Goal: Task Accomplishment & Management: Complete application form

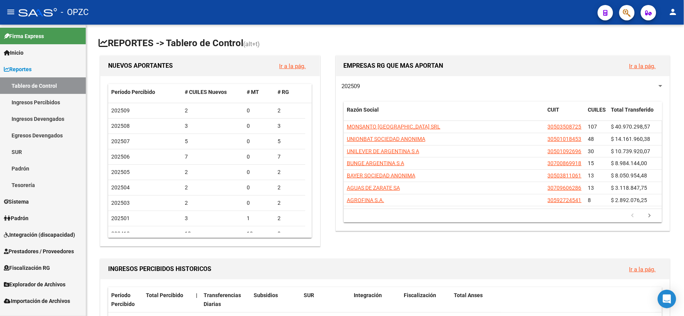
click at [49, 236] on span "Integración (discapacidad)" at bounding box center [39, 235] width 71 height 8
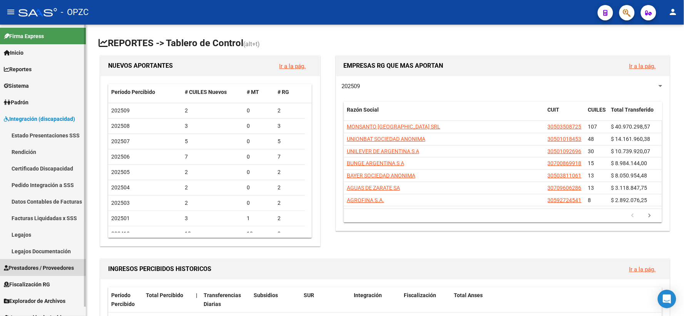
click at [42, 264] on span "Prestadores / Proveedores" at bounding box center [39, 268] width 70 height 8
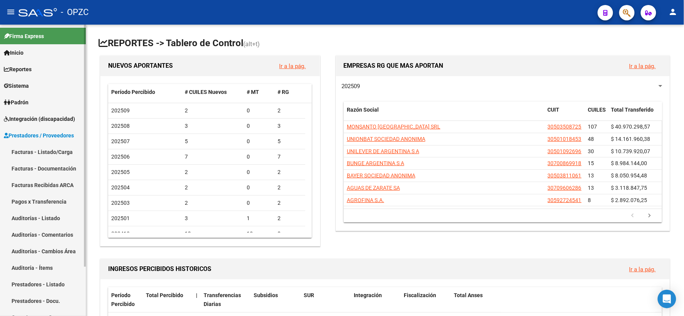
click at [59, 149] on link "Facturas - Listado/Carga" at bounding box center [43, 152] width 86 height 17
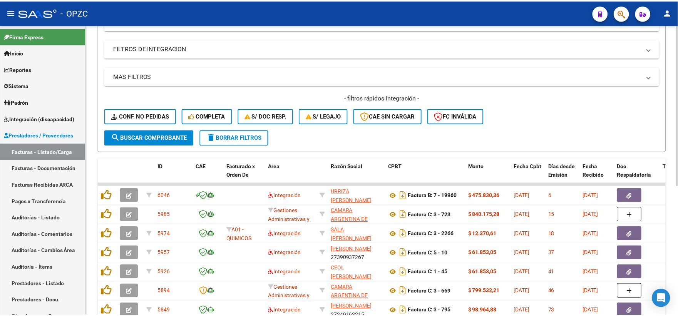
scroll to position [128, 0]
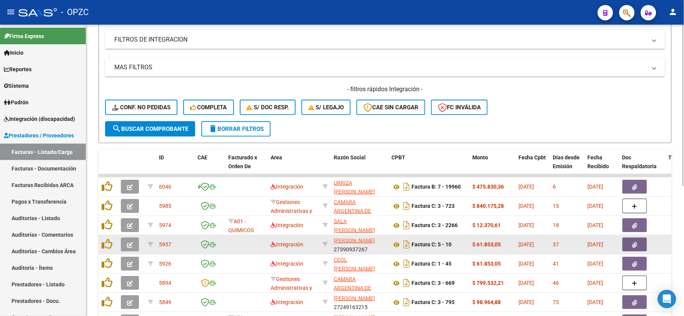
click at [131, 244] on icon "button" at bounding box center [130, 245] width 6 height 6
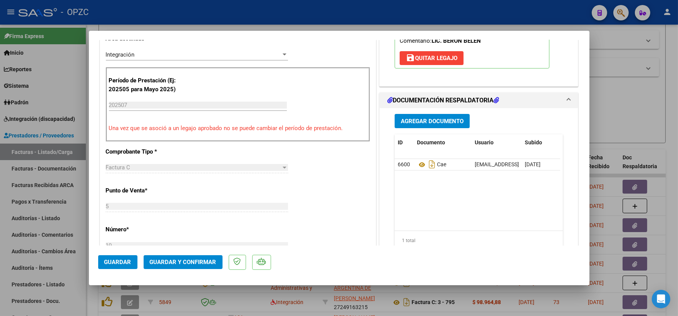
scroll to position [214, 0]
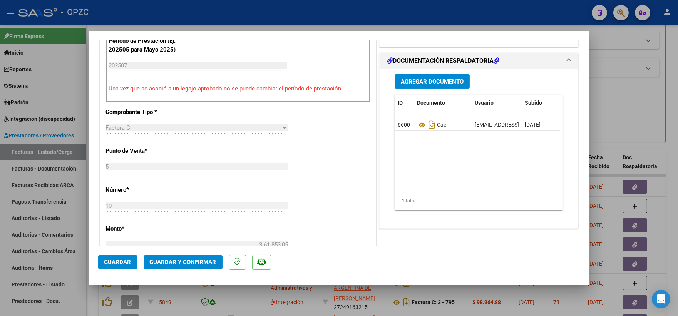
click at [655, 89] on div at bounding box center [339, 158] width 678 height 316
type input "$ 0,00"
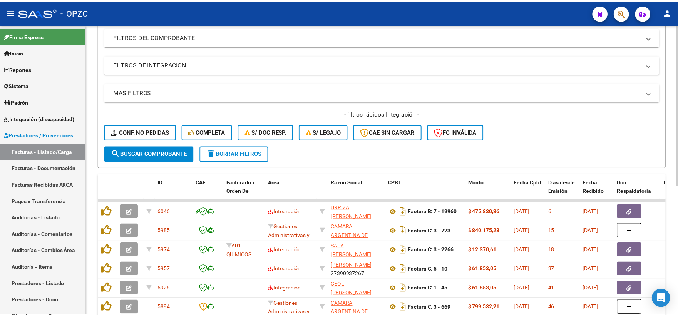
scroll to position [128, 0]
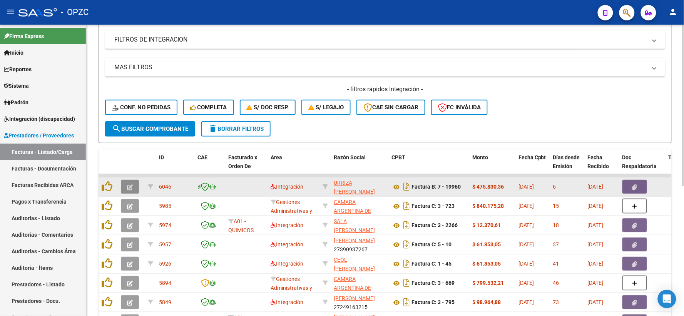
click at [132, 186] on icon "button" at bounding box center [130, 187] width 6 height 6
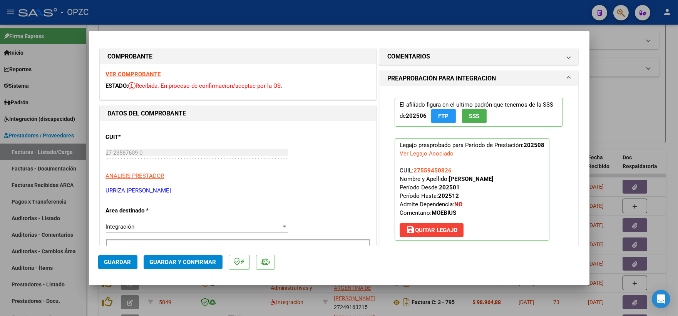
scroll to position [0, 0]
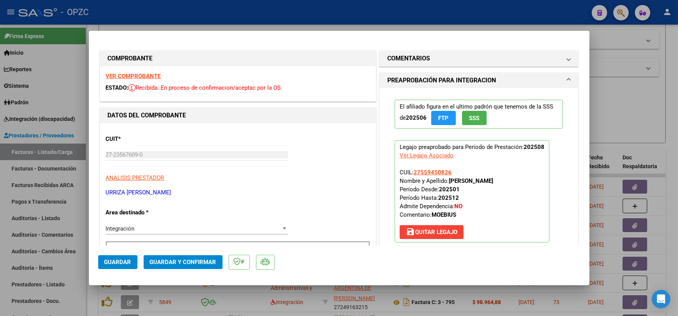
click at [616, 109] on div at bounding box center [339, 158] width 678 height 316
type input "$ 0,00"
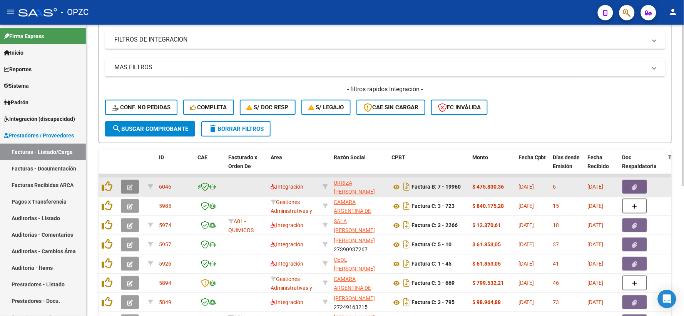
click at [134, 186] on button "button" at bounding box center [130, 187] width 18 height 14
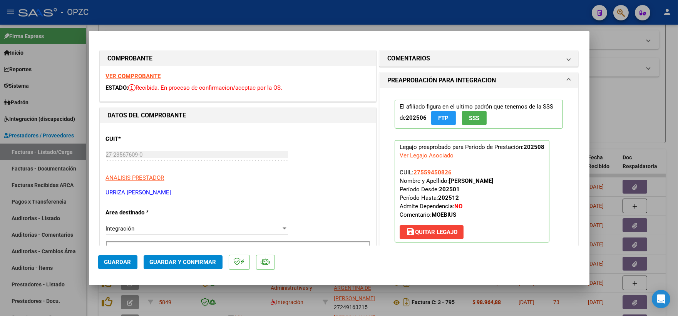
click at [135, 74] on strong "VER COMPROBANTE" at bounding box center [133, 76] width 55 height 7
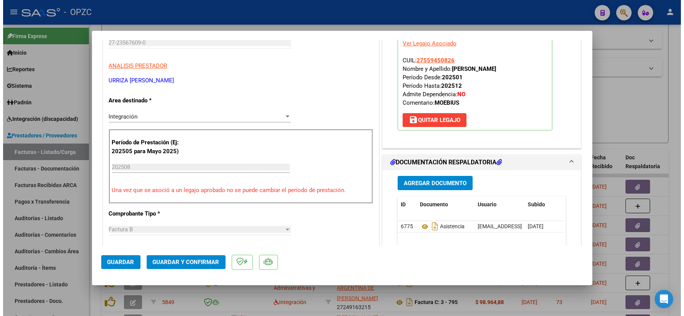
scroll to position [128, 0]
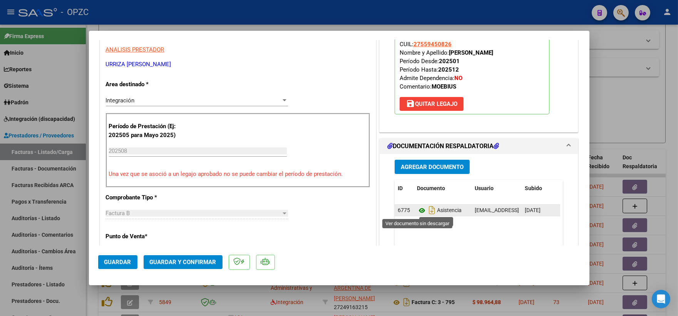
click at [419, 209] on icon at bounding box center [422, 210] width 10 height 9
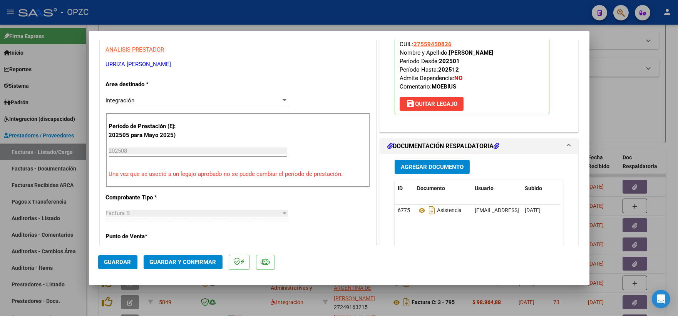
click at [188, 264] on span "Guardar y Confirmar" at bounding box center [183, 262] width 67 height 7
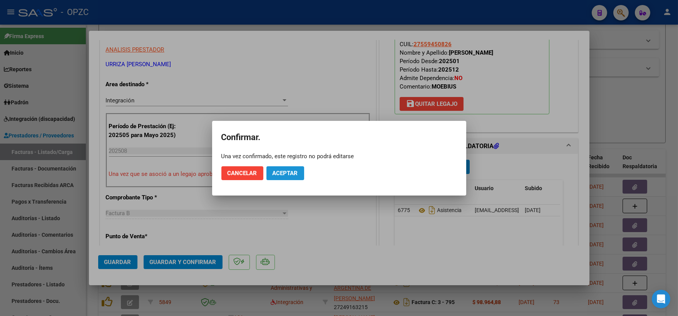
click at [273, 177] on button "Aceptar" at bounding box center [285, 173] width 38 height 14
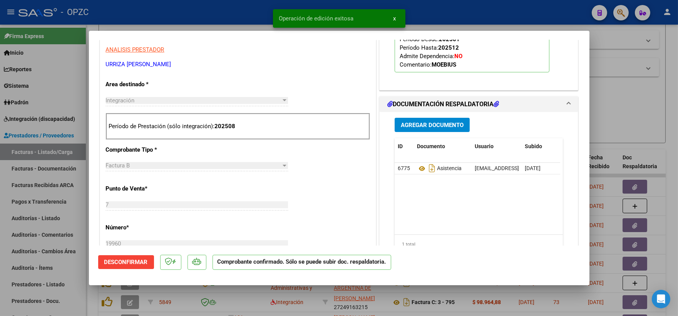
click at [630, 98] on div at bounding box center [339, 158] width 678 height 316
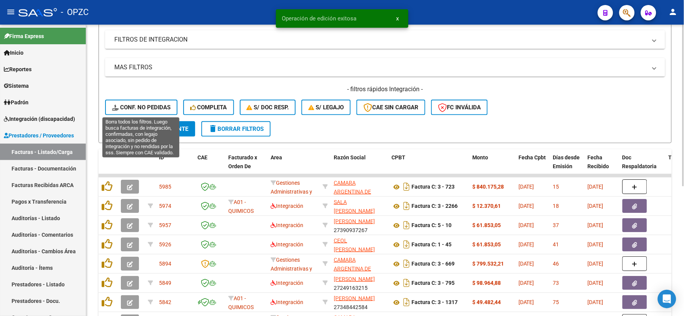
click at [151, 104] on span "Conf. no pedidas" at bounding box center [141, 107] width 59 height 7
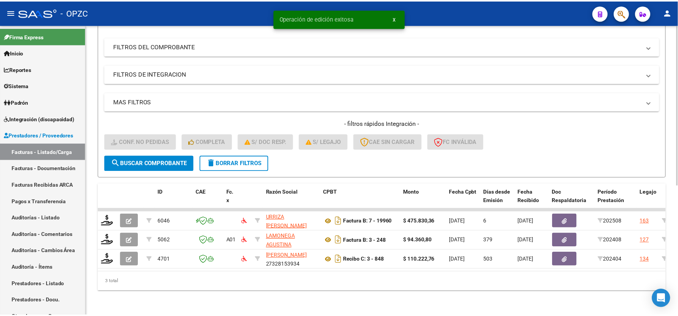
scroll to position [99, 0]
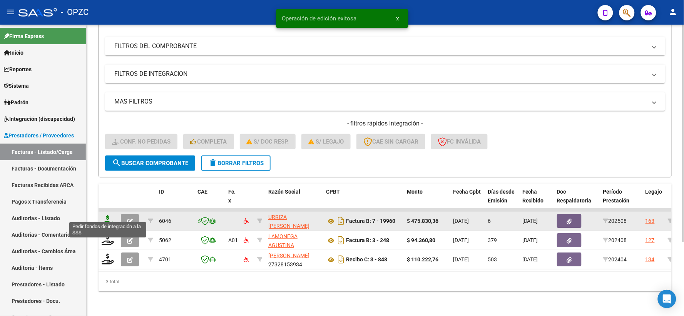
click at [110, 215] on icon at bounding box center [108, 220] width 12 height 11
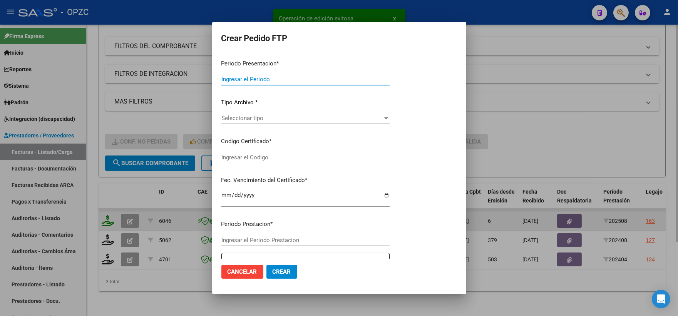
type input "202508"
type input "$ 475.830,36"
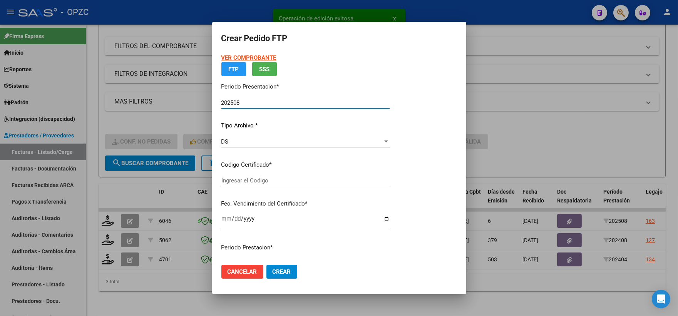
type input "ARG01000559450822018012620210126BS455"
type input "[DATE]"
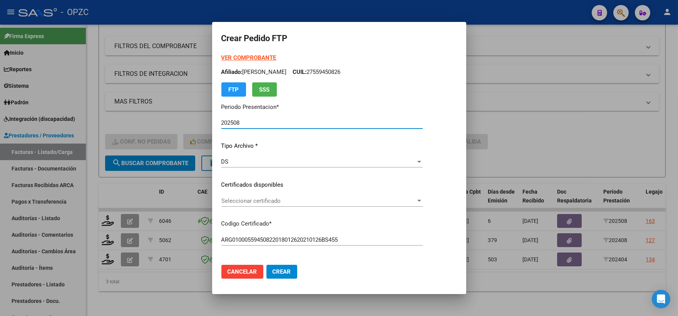
click at [423, 199] on div at bounding box center [419, 201] width 7 height 6
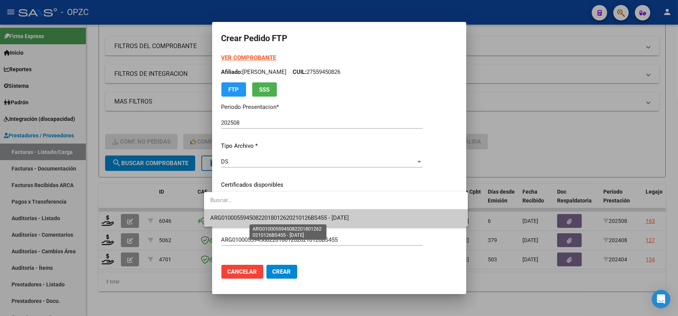
click at [347, 218] on span "ARG01000559450822018012620210126BS455 - [DATE]" at bounding box center [279, 217] width 139 height 7
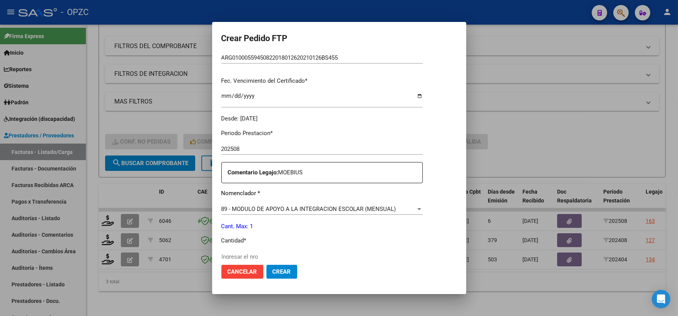
scroll to position [214, 0]
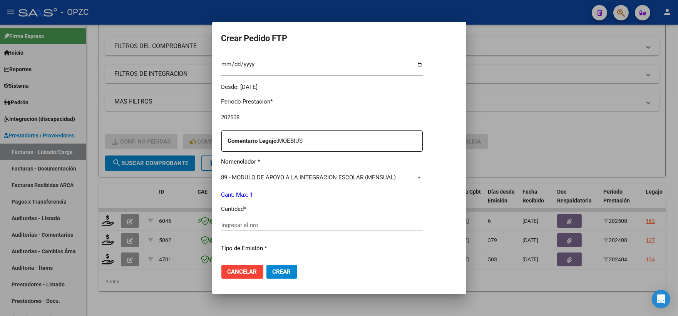
click at [229, 225] on input "Ingresar el nro" at bounding box center [321, 225] width 201 height 7
type input "1"
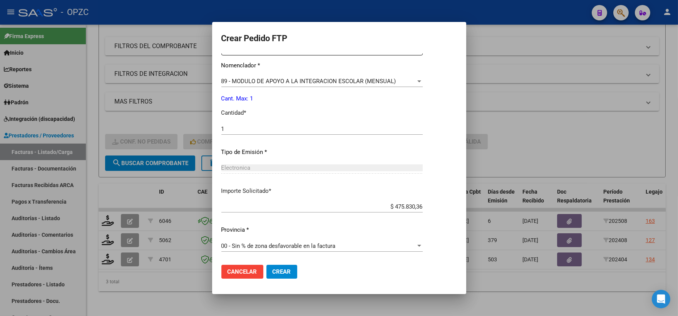
click at [273, 271] on span "Crear" at bounding box center [282, 271] width 18 height 7
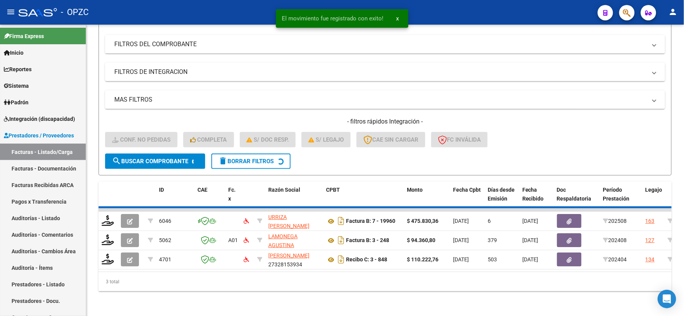
scroll to position [80, 0]
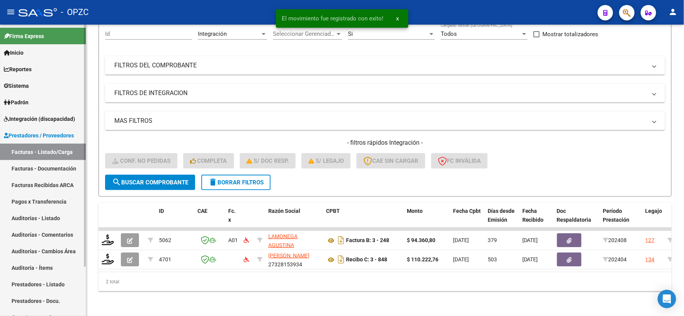
click at [37, 119] on span "Integración (discapacidad)" at bounding box center [39, 119] width 71 height 8
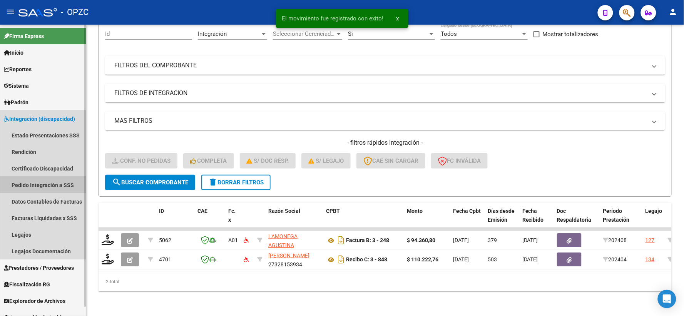
click at [43, 186] on link "Pedido Integración a SSS" at bounding box center [43, 185] width 86 height 17
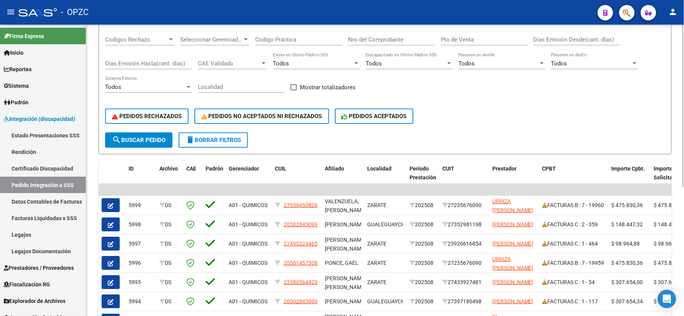
scroll to position [128, 0]
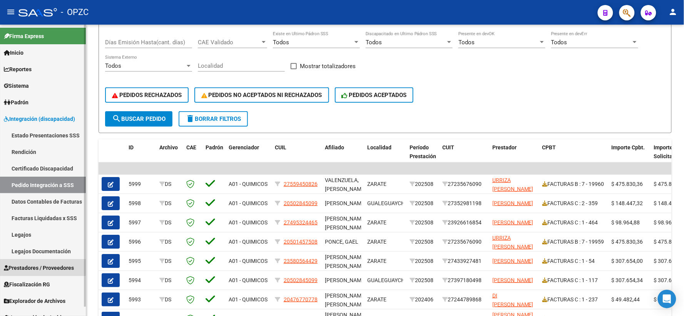
click at [37, 267] on span "Prestadores / Proveedores" at bounding box center [39, 268] width 70 height 8
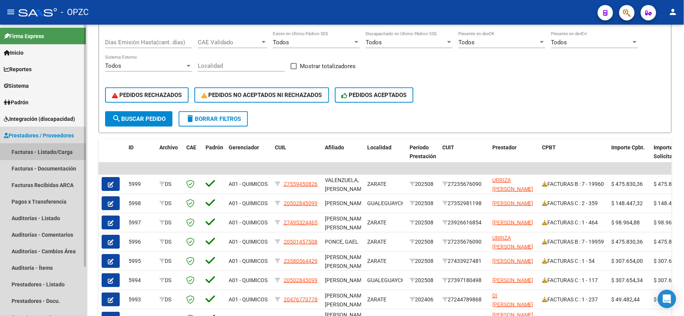
click at [51, 151] on link "Facturas - Listado/Carga" at bounding box center [43, 152] width 86 height 17
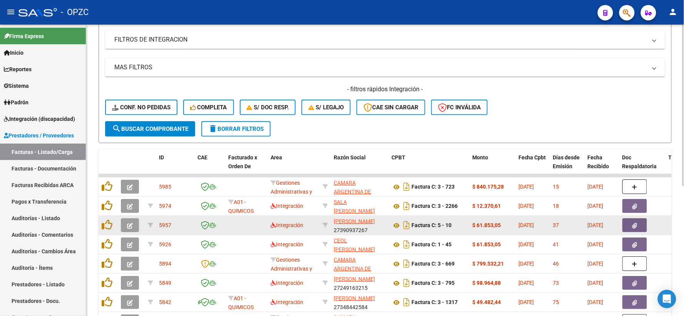
scroll to position [171, 0]
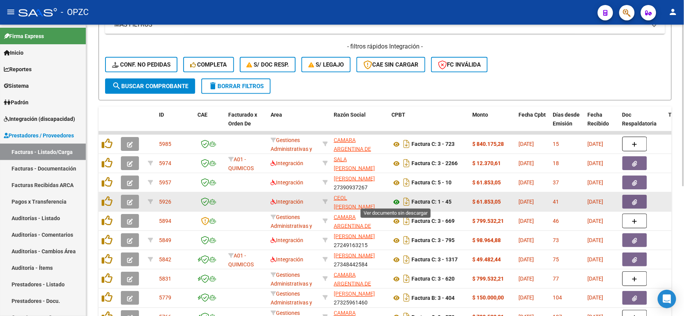
click at [398, 199] on icon at bounding box center [397, 202] width 10 height 9
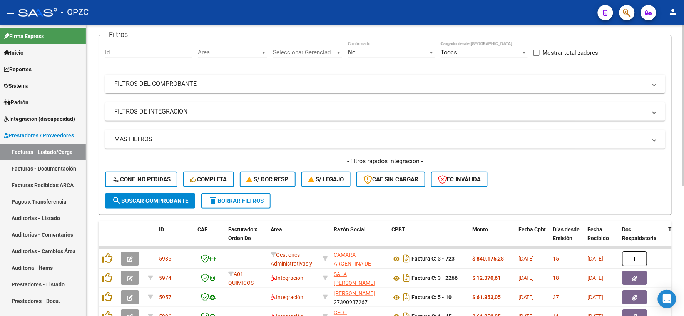
scroll to position [0, 0]
